Goal: Check status

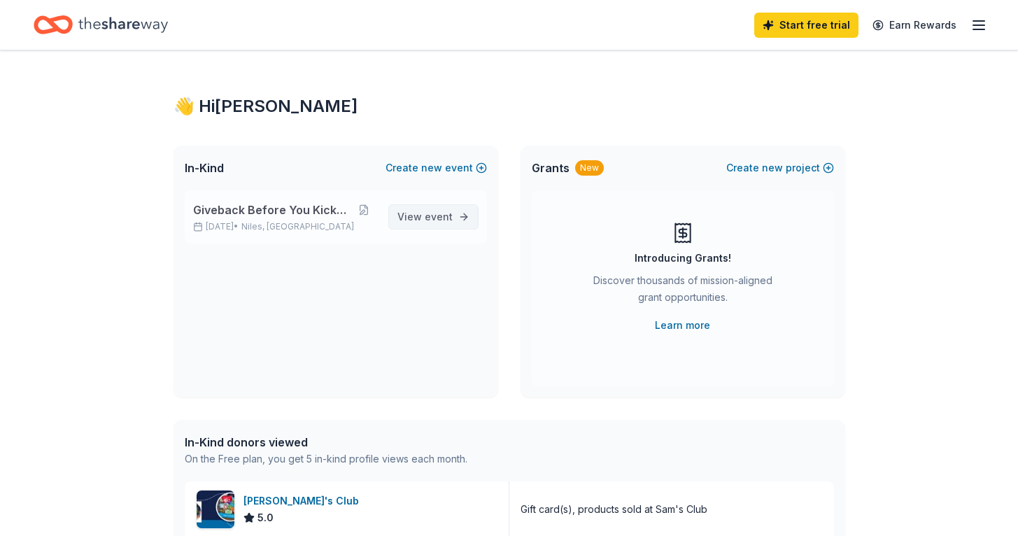
click at [446, 216] on span "event" at bounding box center [438, 216] width 28 height 12
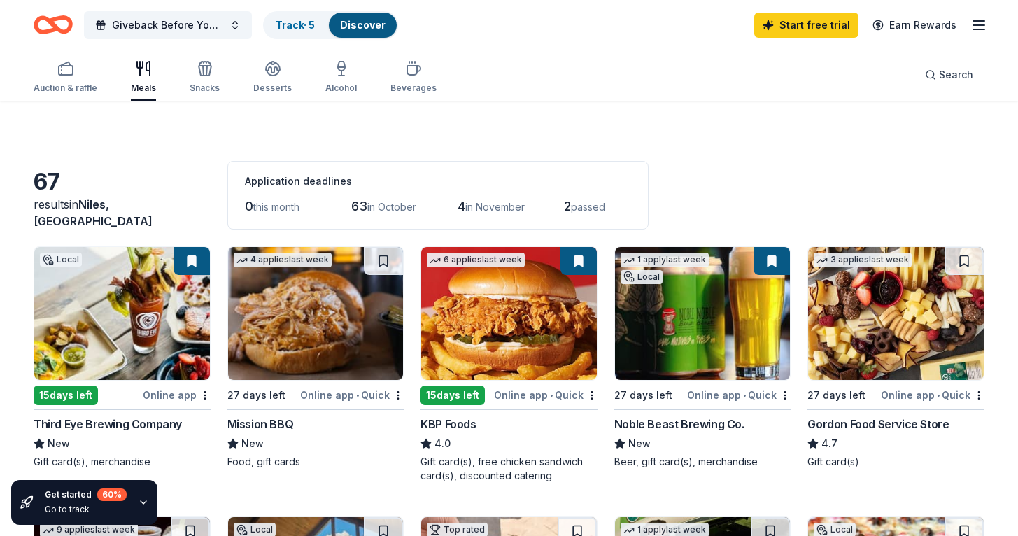
scroll to position [18, 0]
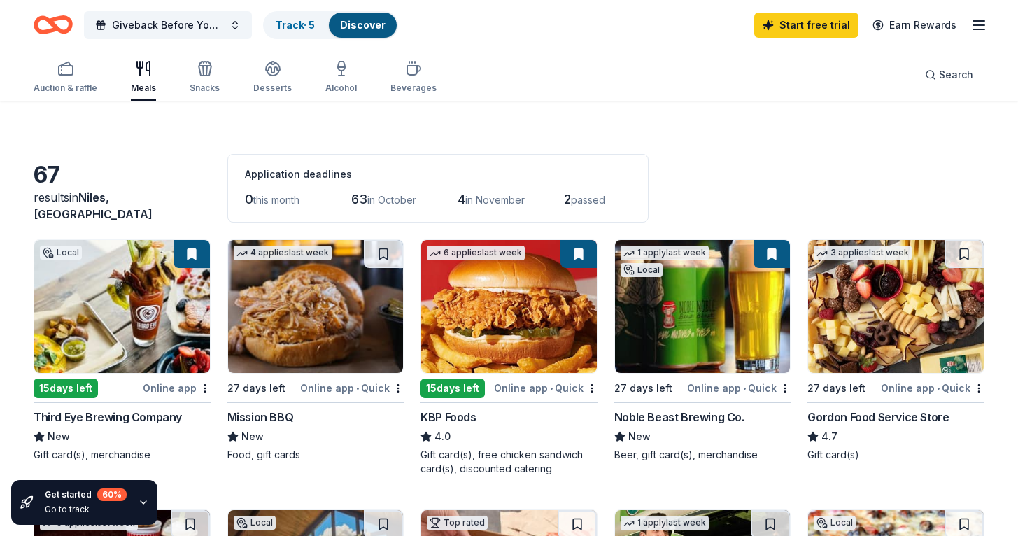
click at [263, 345] on img at bounding box center [316, 306] width 176 height 133
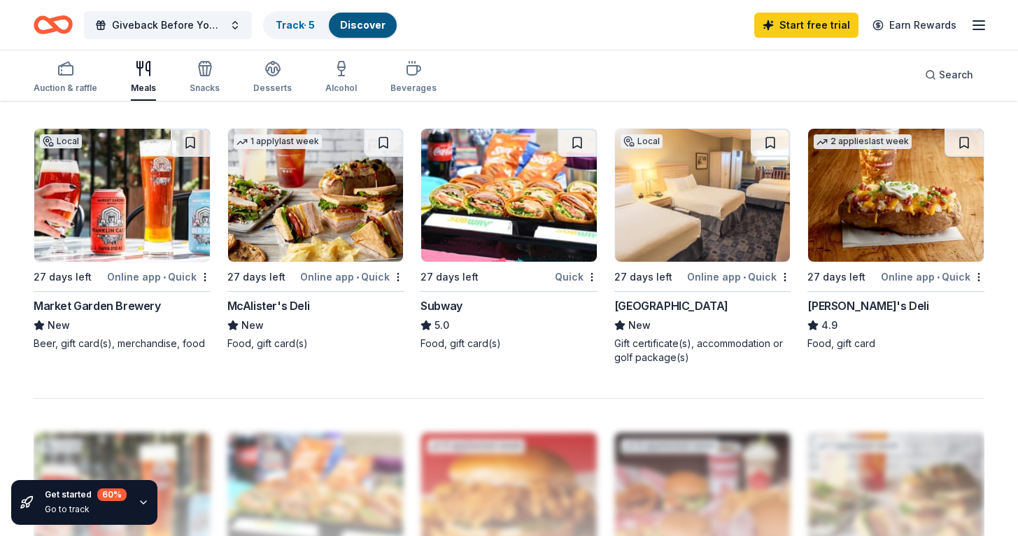
scroll to position [825, 0]
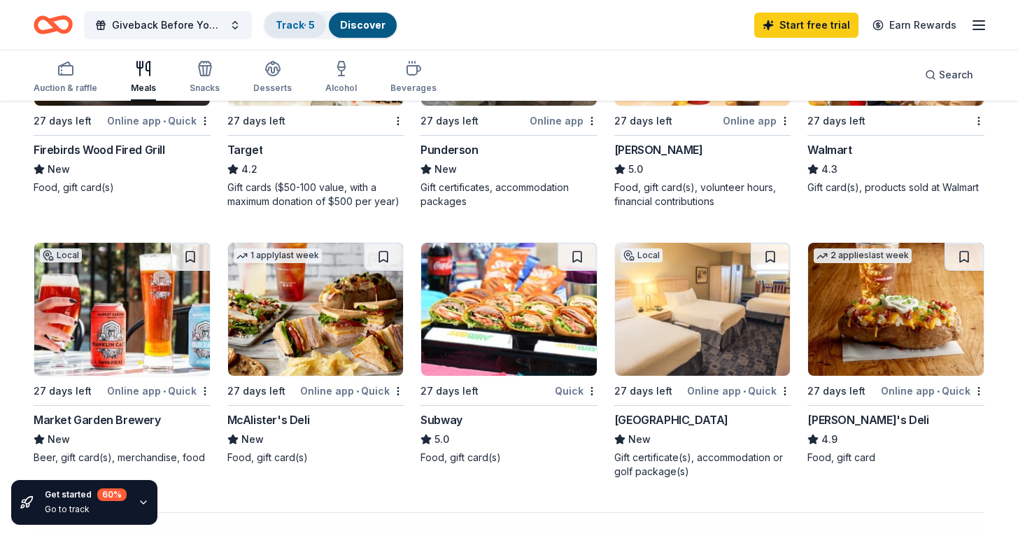
click at [300, 33] on div "Track · 5" at bounding box center [295, 25] width 62 height 25
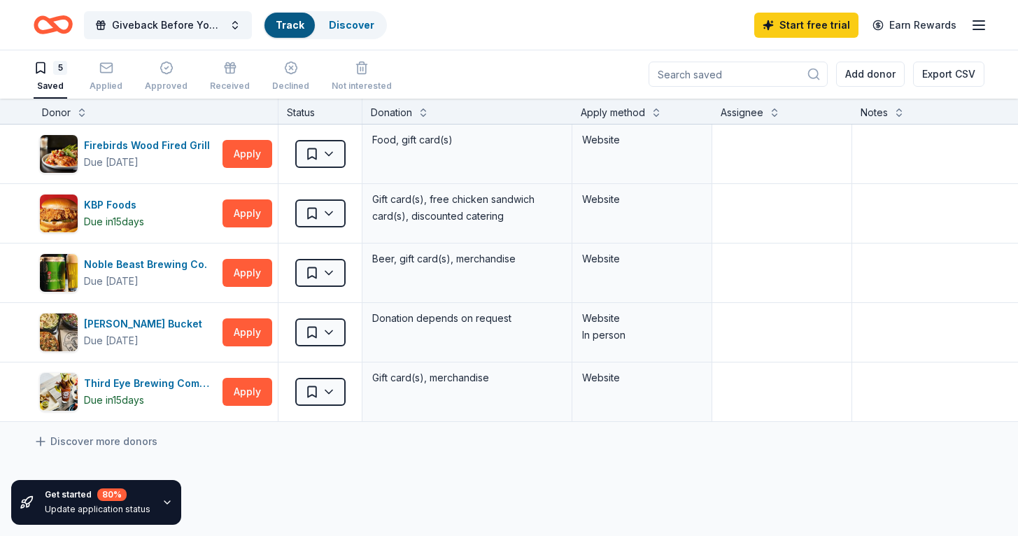
scroll to position [1, 0]
